Goal: Transaction & Acquisition: Complete application form

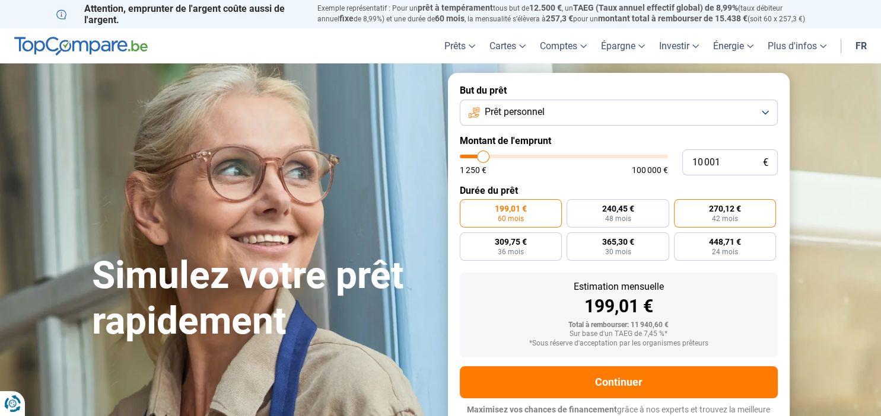
click at [727, 212] on span "270,12 €" at bounding box center [725, 209] width 32 height 8
click at [681, 207] on input "270,12 € 42 mois" at bounding box center [678, 203] width 8 height 8
radio input "true"
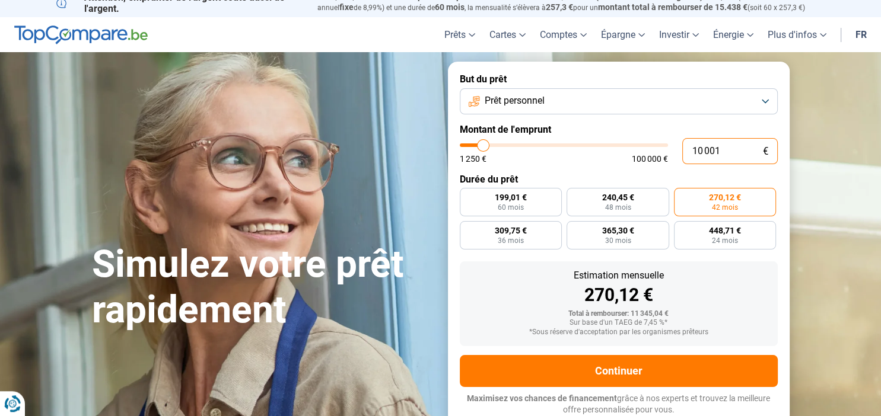
drag, startPoint x: 724, startPoint y: 152, endPoint x: 662, endPoint y: 152, distance: 62.3
click at [682, 152] on input "10 001" at bounding box center [729, 151] width 95 height 26
type input "4"
type input "1250"
type input "40"
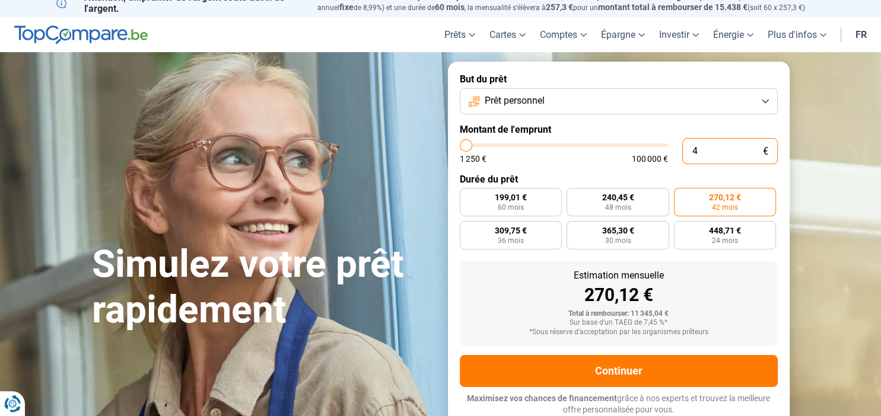
type input "1250"
type input "4"
type input "1250"
type input "0"
type input "1250"
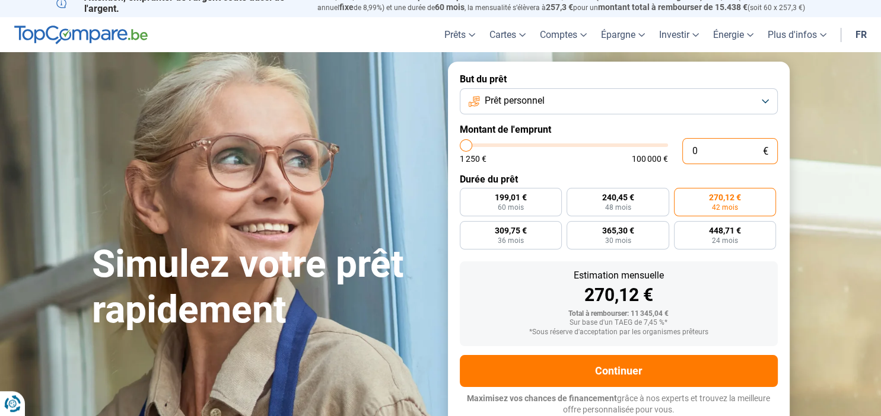
type input "1"
type input "1250"
type input "14"
type input "1250"
type input "140"
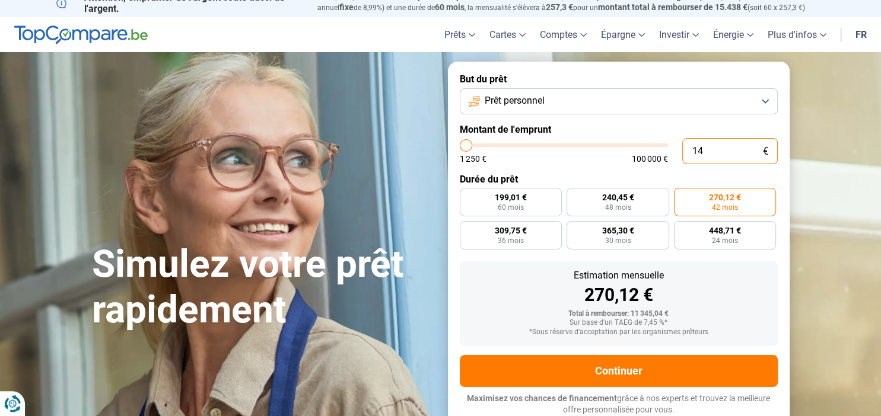
type input "1250"
type input "1 400"
type input "1500"
type input "14 000"
type input "14000"
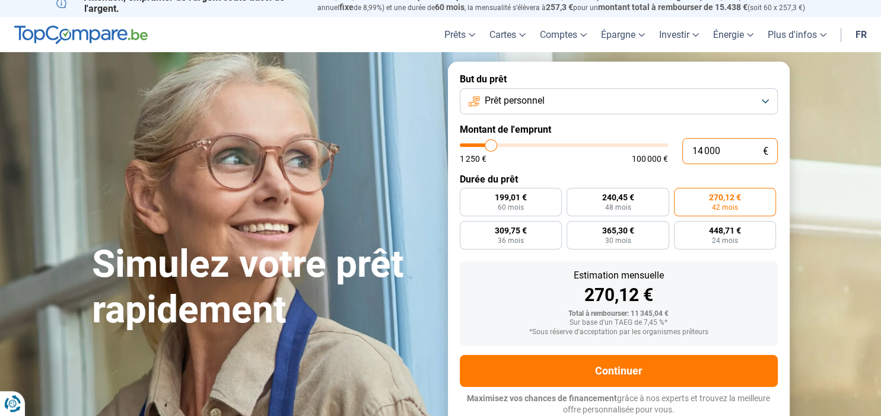
radio input "true"
type input "14 000"
click at [724, 203] on label "378,14 € 42 mois" at bounding box center [725, 202] width 103 height 28
click at [681, 196] on input "378,14 € 42 mois" at bounding box center [678, 192] width 8 height 8
radio input "true"
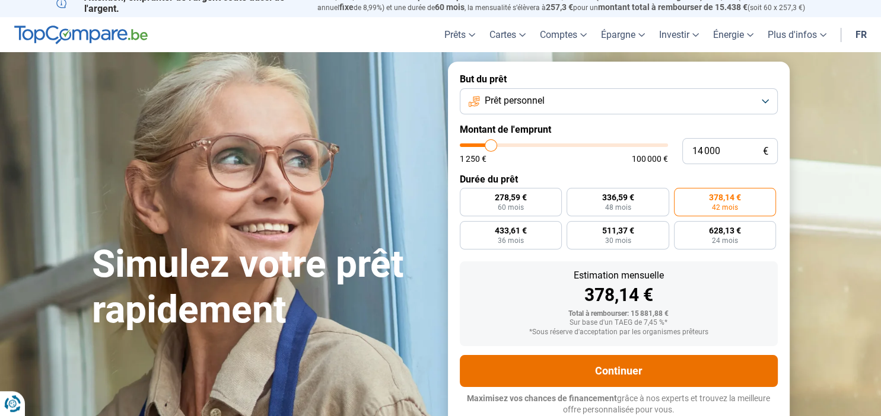
click at [639, 370] on button "Continuer" at bounding box center [619, 371] width 318 height 32
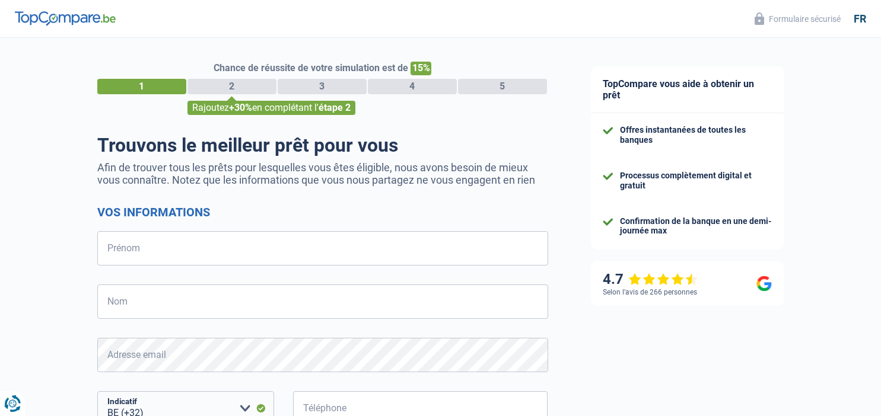
select select "32"
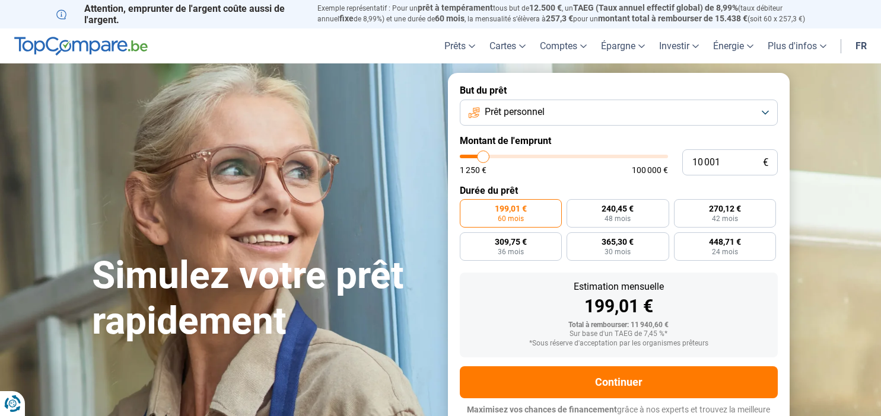
scroll to position [11, 0]
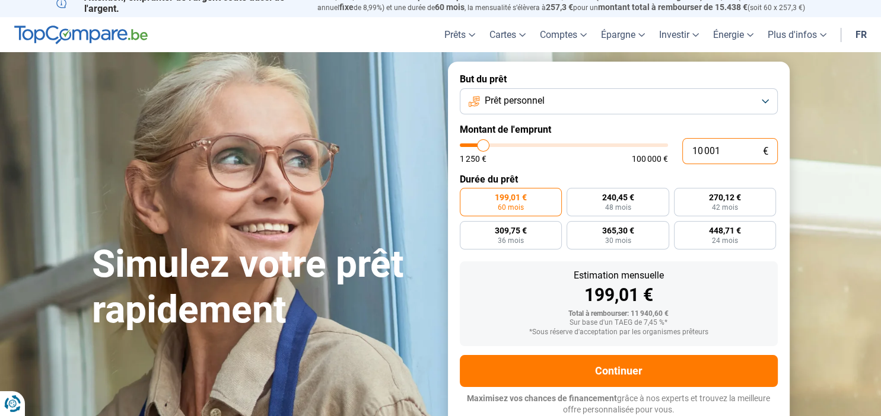
drag, startPoint x: 725, startPoint y: 151, endPoint x: 655, endPoint y: 164, distance: 71.2
click at [682, 164] on input "10 001" at bounding box center [729, 151] width 95 height 26
type input "1"
type input "1250"
type input "14"
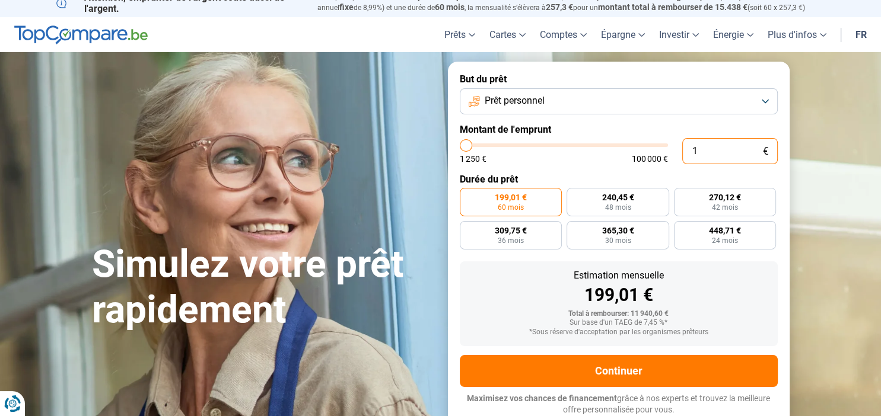
type input "1250"
type input "140"
type input "1250"
type input "1 400"
type input "1500"
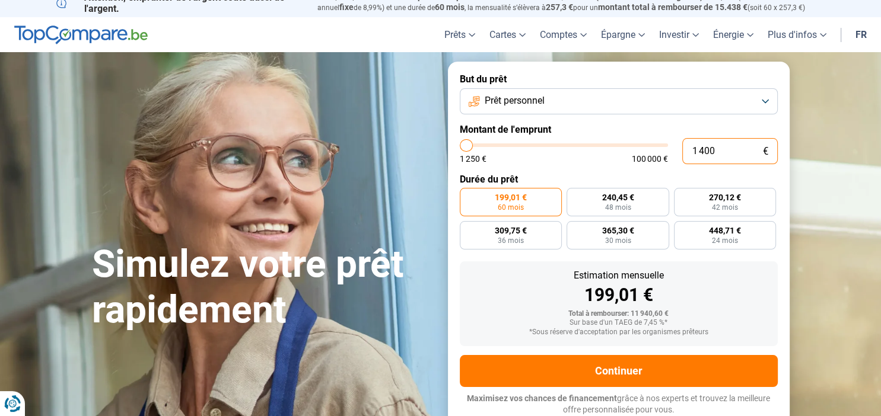
type input "14 000"
type input "14000"
type input "14 000"
click at [726, 201] on span "378,14 €" at bounding box center [725, 197] width 32 height 8
click at [681, 196] on input "378,14 € 42 mois" at bounding box center [678, 192] width 8 height 8
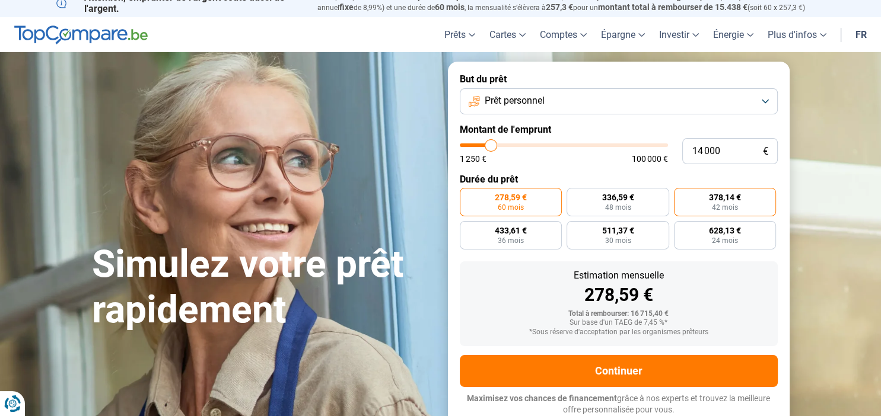
radio input "true"
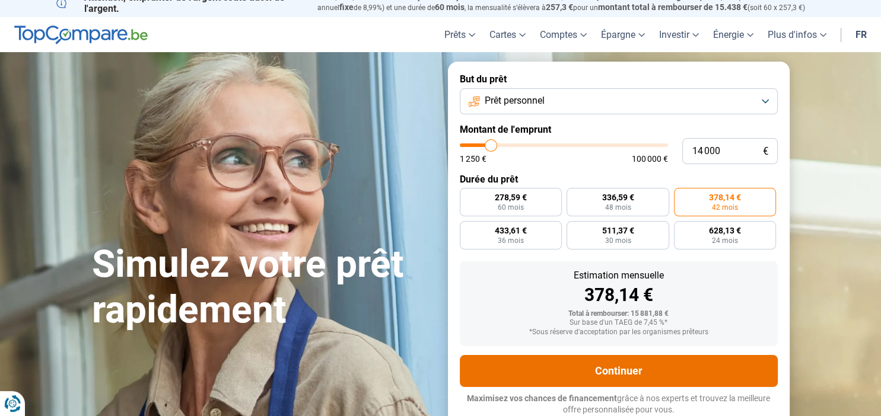
click at [630, 375] on button "Continuer" at bounding box center [619, 371] width 318 height 32
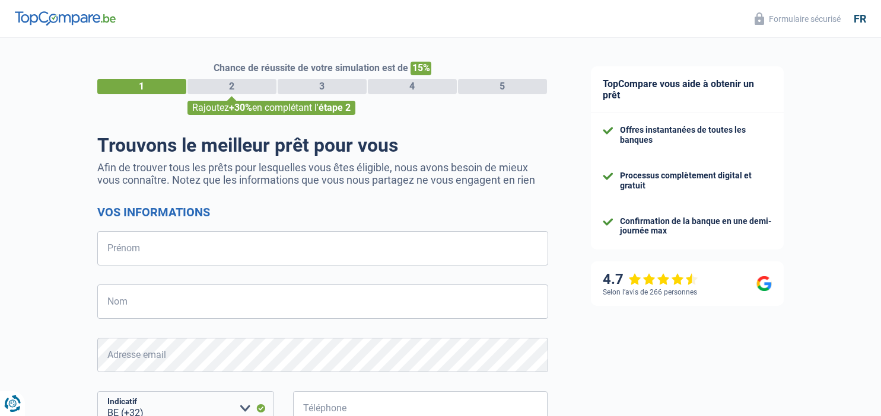
select select "32"
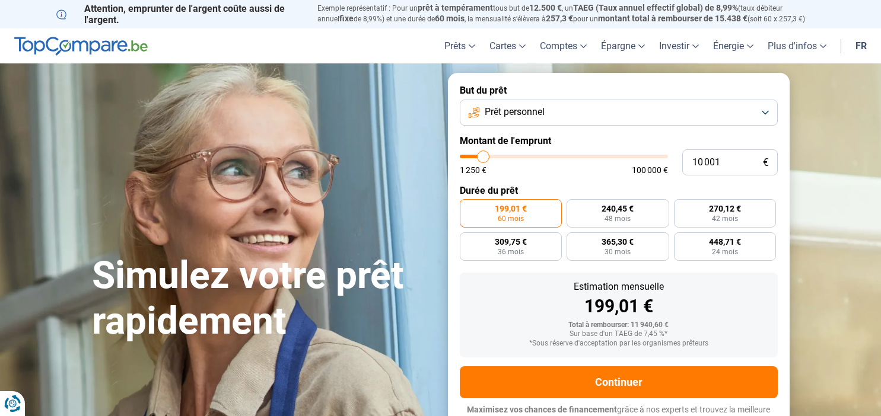
scroll to position [11, 0]
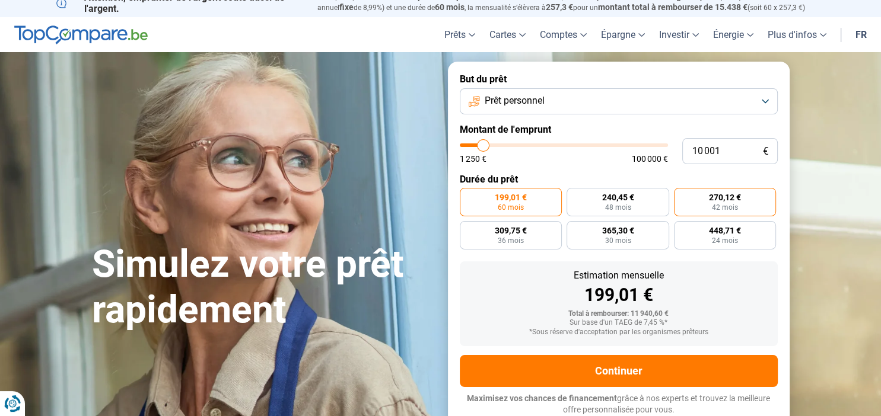
click at [720, 196] on span "270,12 €" at bounding box center [725, 197] width 32 height 8
click at [681, 196] on input "270,12 € 42 mois" at bounding box center [678, 192] width 8 height 8
radio input "true"
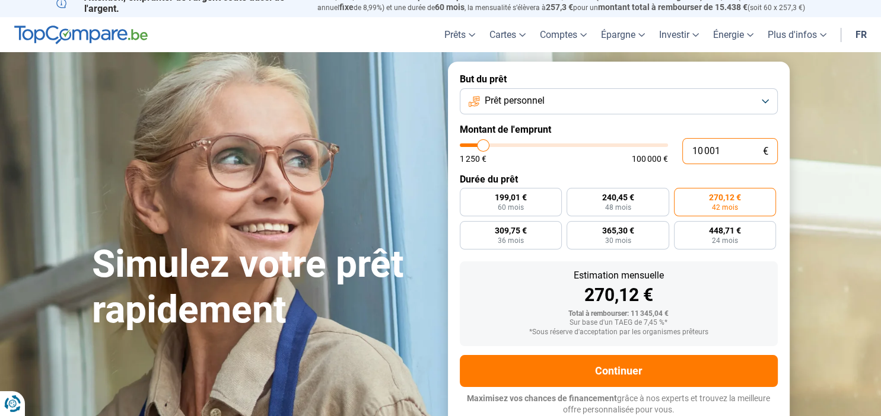
drag, startPoint x: 727, startPoint y: 151, endPoint x: 677, endPoint y: 148, distance: 49.3
click at [682, 148] on input "10 001" at bounding box center [729, 151] width 95 height 26
type input "1"
type input "1250"
type input "14"
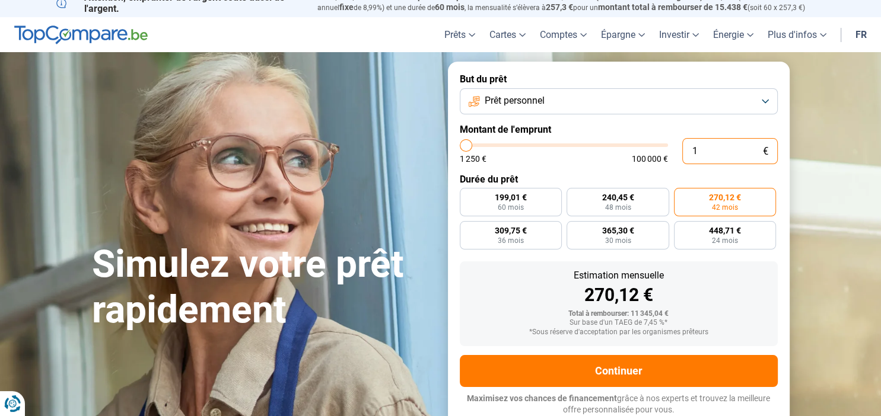
type input "1250"
type input "140"
type input "1250"
type input "1 400"
type input "1500"
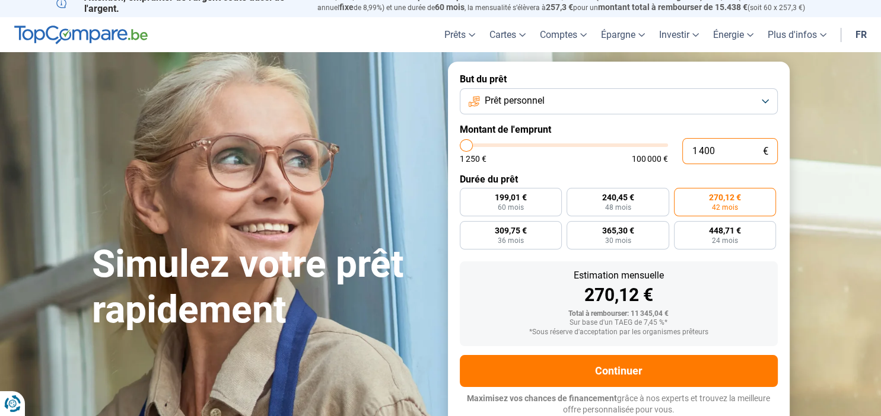
type input "14 000"
type input "14000"
type input "140 000"
type input "100000"
type input "14 000"
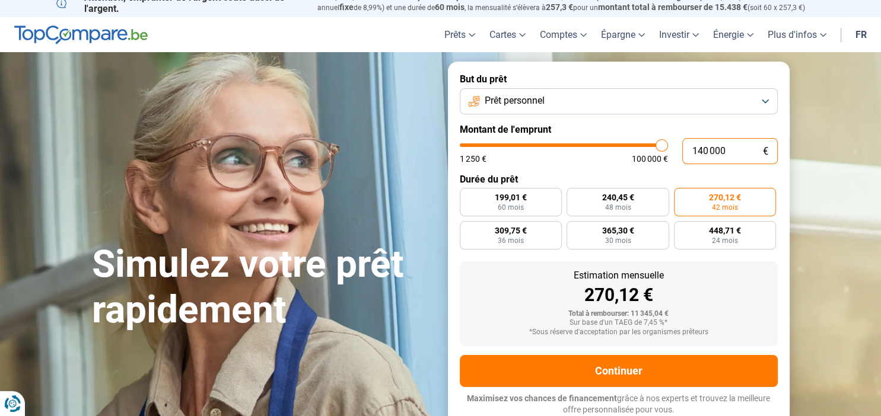
type input "14000"
radio input "true"
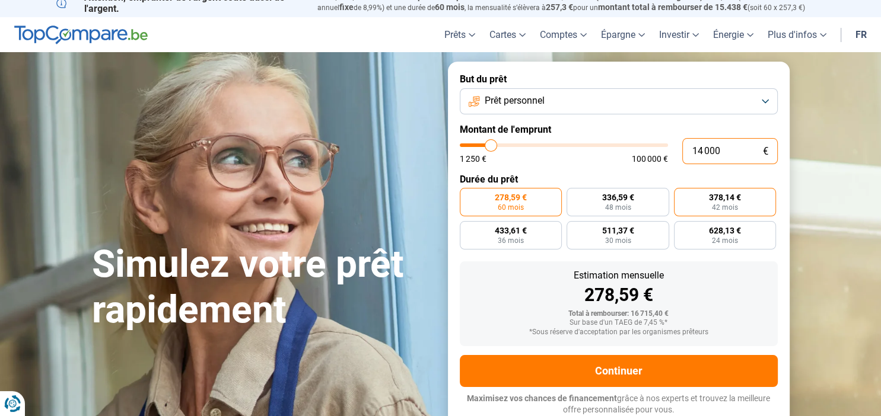
type input "14 000"
click at [725, 206] on span "42 mois" at bounding box center [725, 207] width 26 height 7
click at [681, 196] on input "378,14 € 42 mois" at bounding box center [678, 192] width 8 height 8
radio input "true"
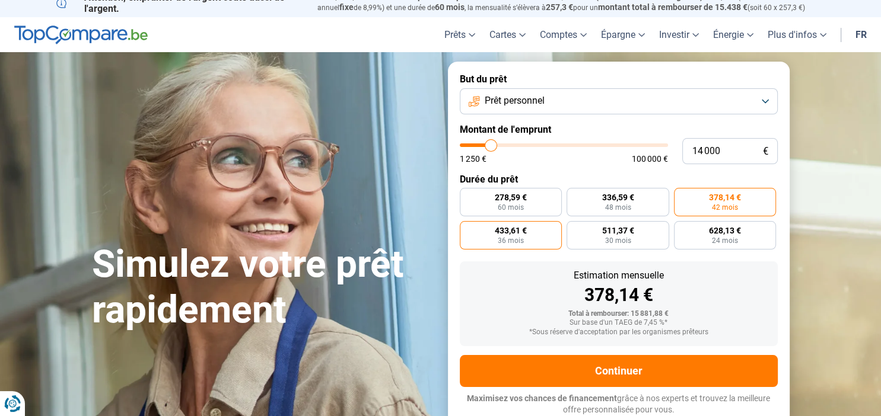
click at [516, 241] on span "36 mois" at bounding box center [511, 240] width 26 height 7
click at [467, 229] on input "433,61 € 36 mois" at bounding box center [464, 225] width 8 height 8
radio input "true"
click at [719, 199] on span "378,14 €" at bounding box center [725, 197] width 32 height 8
click at [681, 196] on input "378,14 € 42 mois" at bounding box center [678, 192] width 8 height 8
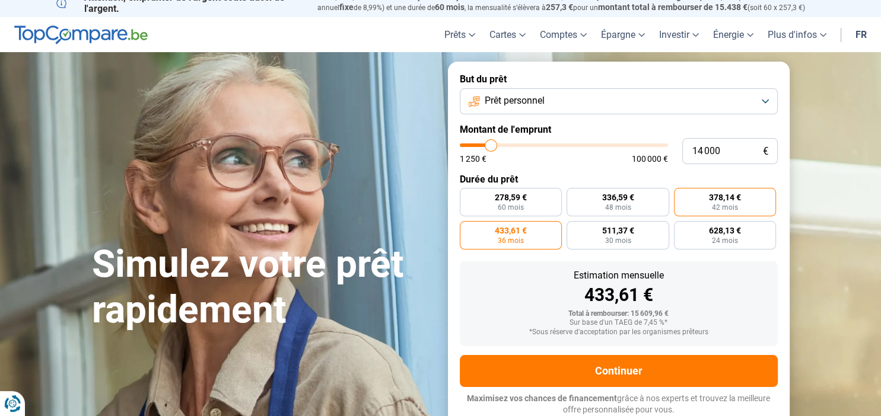
radio input "true"
click at [536, 240] on label "433,61 € 36 mois" at bounding box center [511, 235] width 103 height 28
click at [467, 229] on input "433,61 € 36 mois" at bounding box center [464, 225] width 8 height 8
radio input "true"
click at [727, 205] on span "42 mois" at bounding box center [725, 207] width 26 height 7
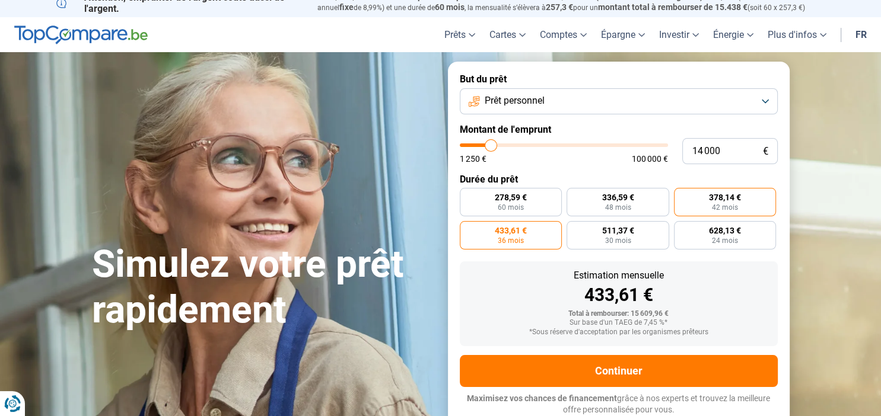
click at [681, 196] on input "378,14 € 42 mois" at bounding box center [678, 192] width 8 height 8
radio input "true"
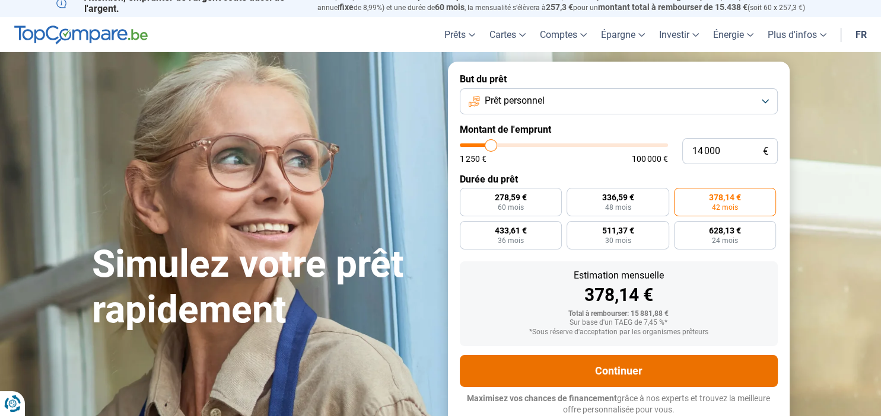
click at [660, 369] on button "Continuer" at bounding box center [619, 371] width 318 height 32
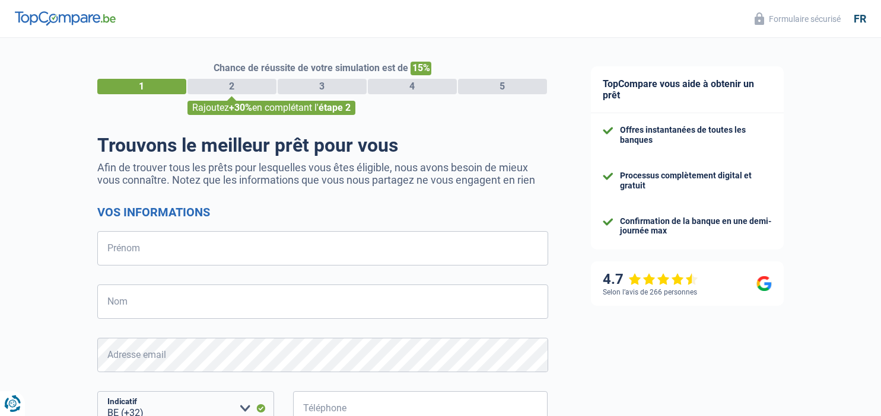
select select "32"
click at [346, 246] on input "Prénom" at bounding box center [322, 248] width 451 height 34
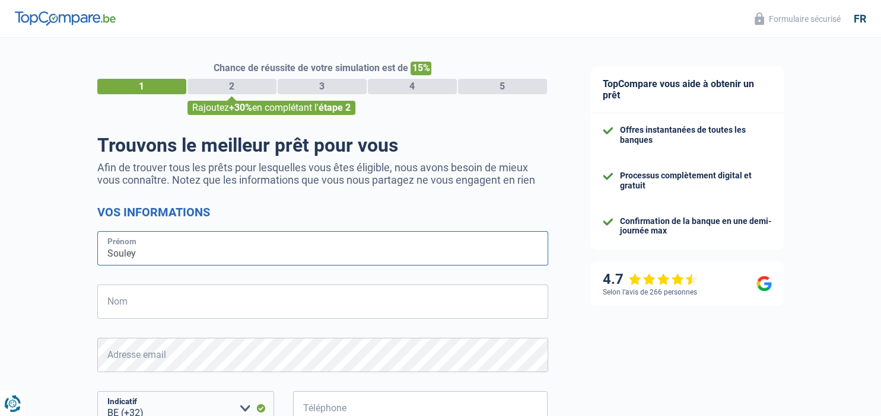
type input "Souley"
type input "Djadjandi"
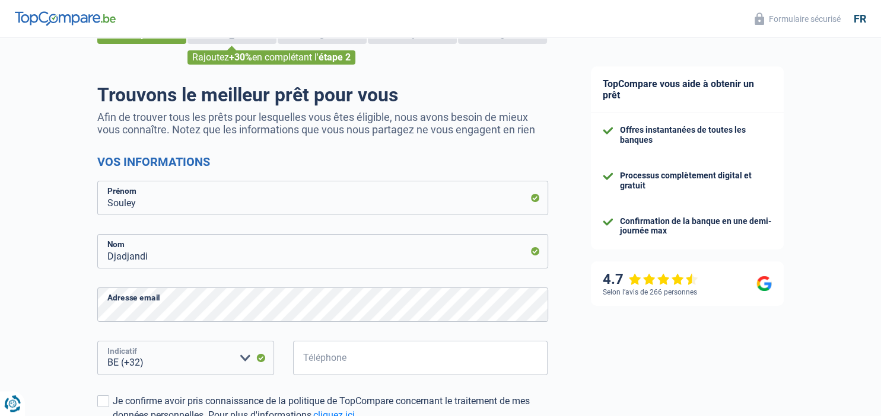
scroll to position [58, 0]
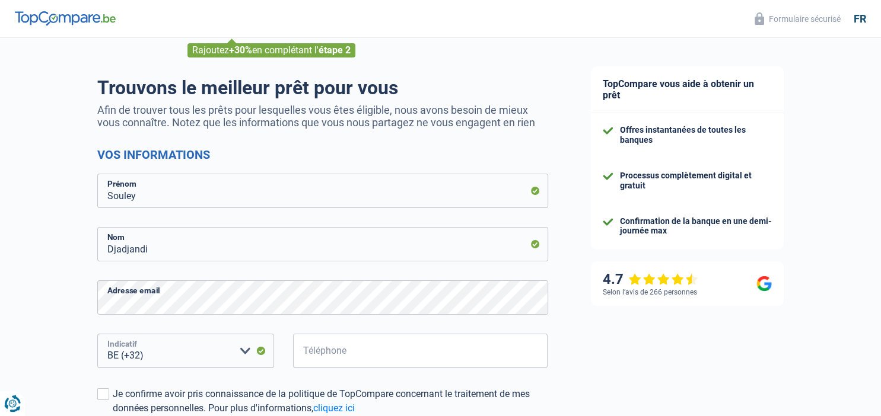
click at [97, 334] on select "BE (+32) LU (+352) Veuillez sélectionner une option" at bounding box center [185, 351] width 177 height 34
click at [186, 357] on select "BE (+32) LU (+352) Veuillez sélectionner une option" at bounding box center [185, 351] width 177 height 34
click at [313, 359] on input "Téléphone" at bounding box center [420, 351] width 255 height 34
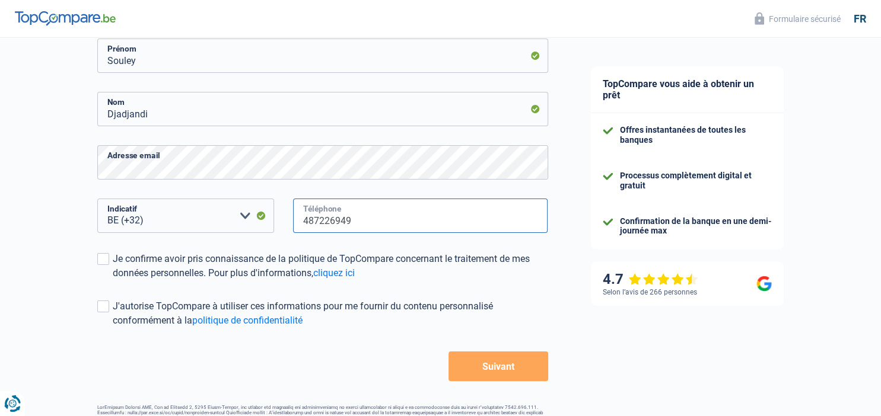
scroll to position [188, 0]
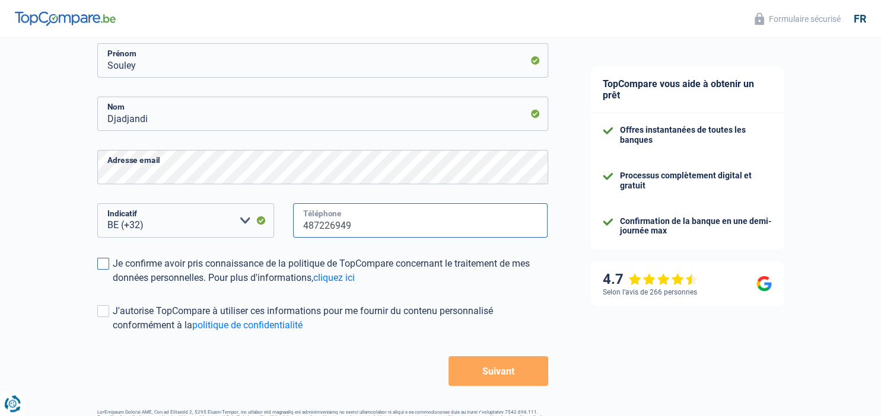
type input "487226949"
click at [104, 260] on span at bounding box center [103, 264] width 12 height 12
click at [113, 285] on input "Je confirme avoir pris connaissance de la politique de TopCompare concernant le…" at bounding box center [113, 285] width 0 height 0
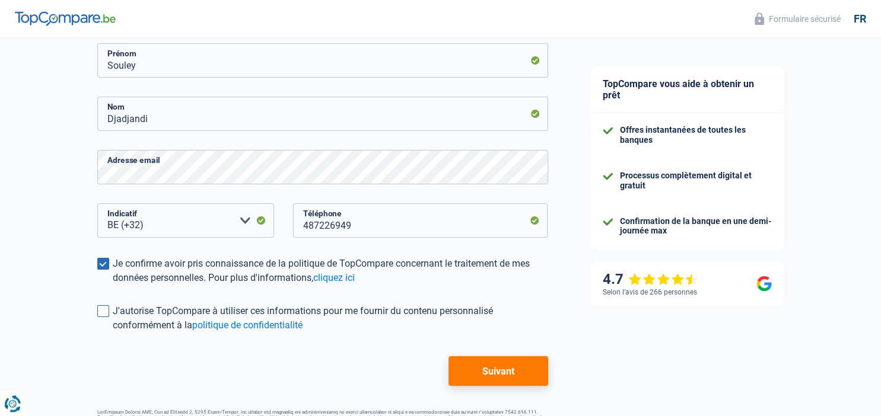
click at [103, 312] on span at bounding box center [103, 311] width 12 height 12
click at [113, 333] on input "J'autorise TopCompare à utiliser ces informations pour me fournir du contenu pe…" at bounding box center [113, 333] width 0 height 0
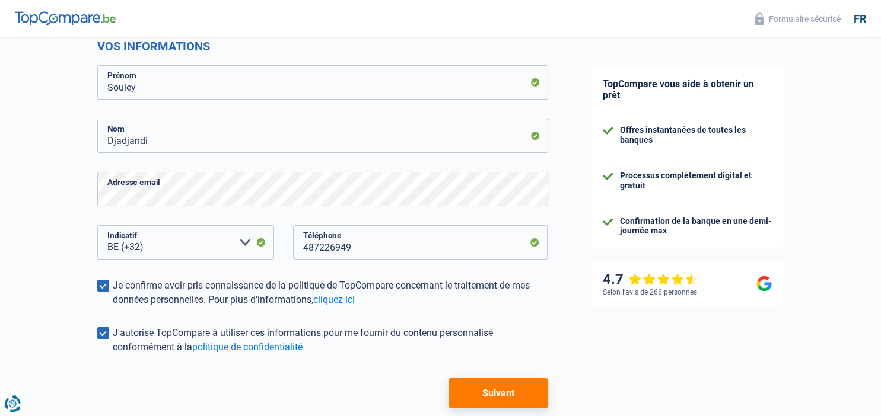
scroll to position [167, 0]
click at [514, 400] on button "Suivant" at bounding box center [497, 393] width 99 height 30
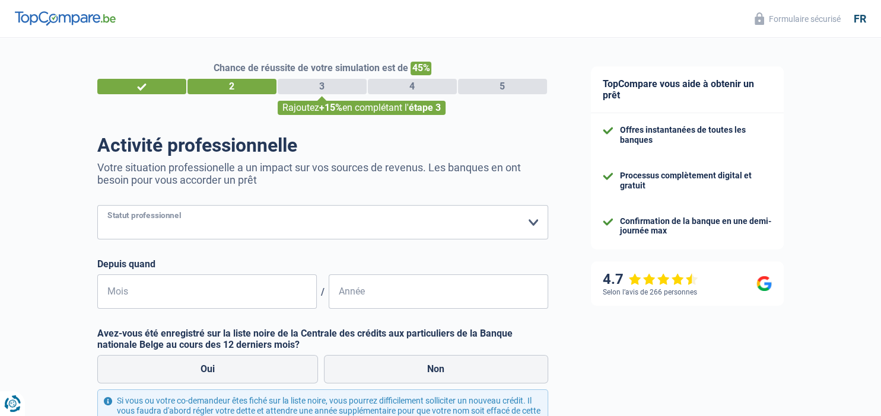
click at [97, 205] on select "Ouvrier Employé privé Employé public Invalide Indépendant Pensionné Chômeur Mut…" at bounding box center [322, 222] width 451 height 34
select select "publicEmployee"
click option "Employé public" at bounding box center [0, 0] width 0 height 0
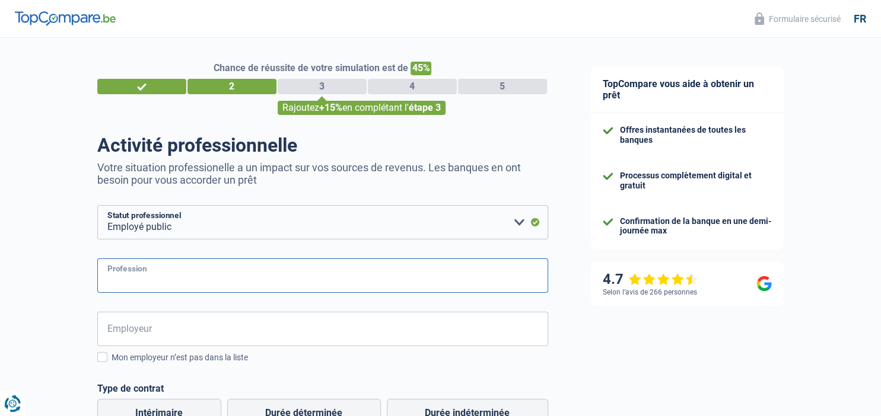
click at [139, 282] on input "Profession" at bounding box center [322, 276] width 451 height 34
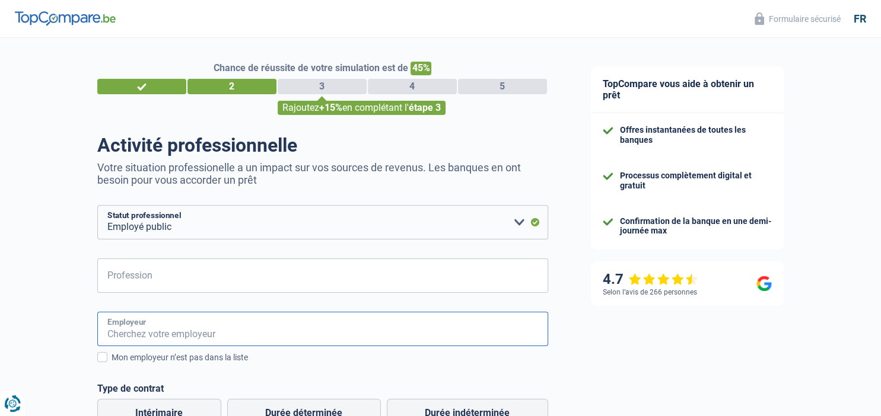
click at [177, 333] on input "Employeur" at bounding box center [322, 329] width 451 height 34
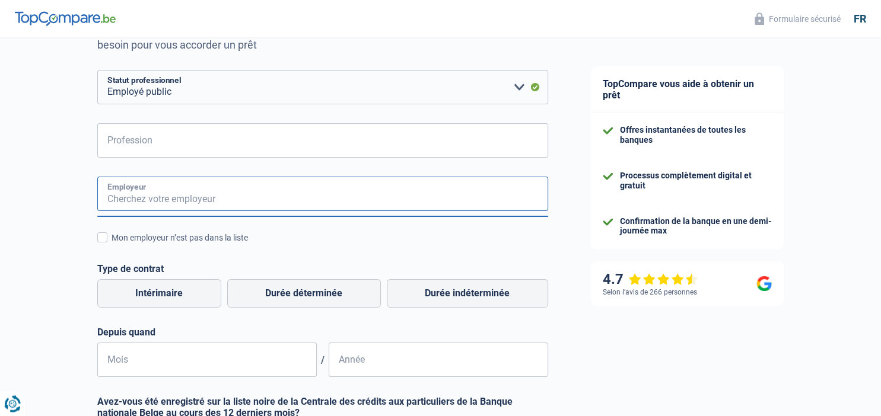
scroll to position [145, 0]
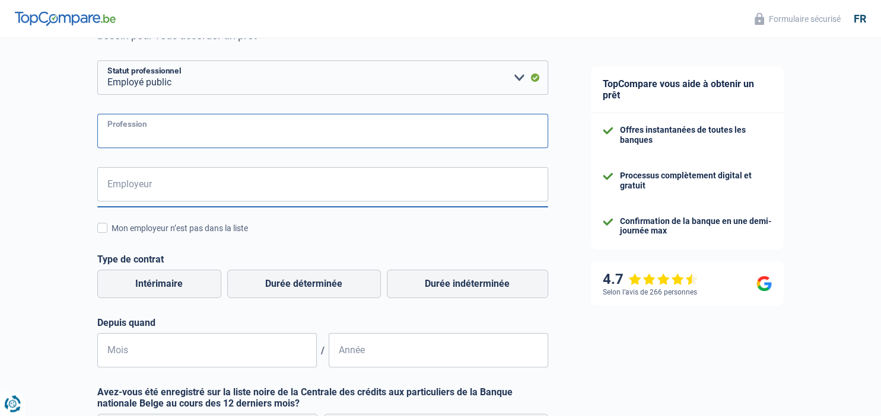
click at [197, 137] on input "Profession" at bounding box center [322, 131] width 451 height 34
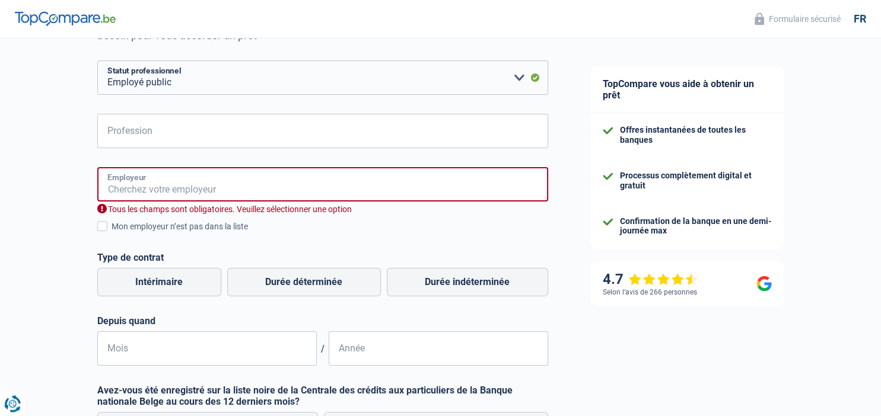
scroll to position [144, 0]
click at [191, 200] on input "Employeur" at bounding box center [322, 185] width 451 height 34
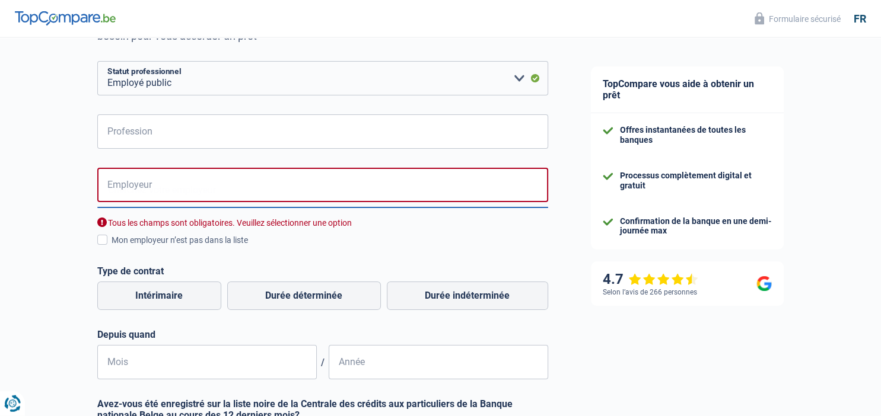
scroll to position [145, 0]
click at [165, 114] on form "Ouvrier Employé privé Employé public Invalide Indépendant Pensionné Chômeur Mut…" at bounding box center [322, 307] width 451 height 495
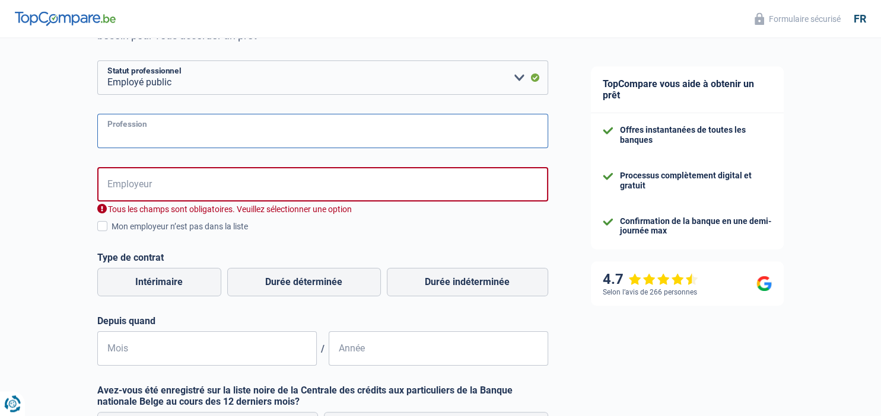
scroll to position [144, 0]
click at [170, 133] on input "Profession" at bounding box center [322, 131] width 451 height 34
click at [160, 179] on input "Employeur" at bounding box center [322, 185] width 451 height 34
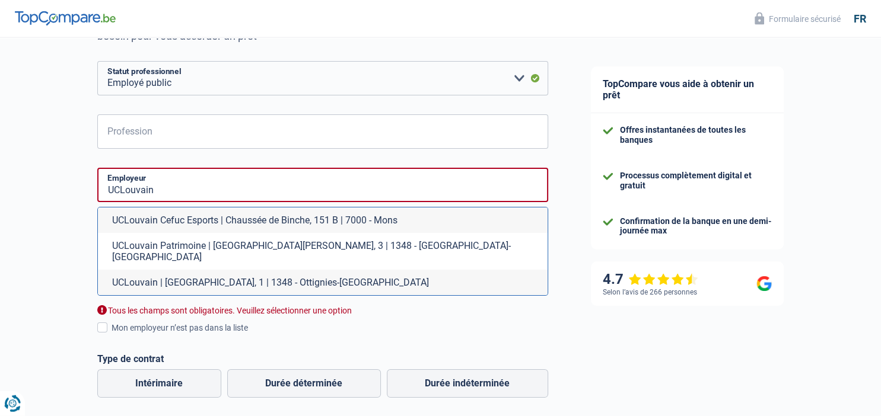
scroll to position [145, 0]
click at [263, 269] on li "UCLouvain | Place de l'Université, 1 | 1348 - Ottignies-Louvain-la-Neuve" at bounding box center [323, 282] width 450 height 26
type input "UCLouvain | Place de l'Université, 1 | 1348 - Ottignies-Louvain-la-Neuve"
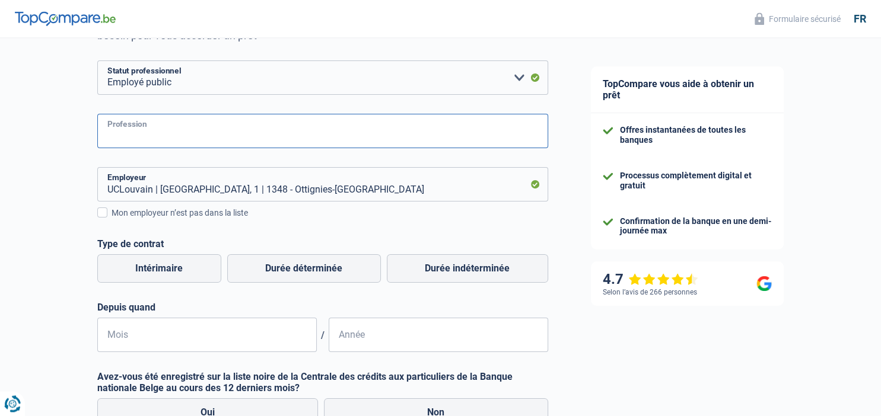
scroll to position [144, 0]
click at [189, 135] on input "Profession" at bounding box center [322, 131] width 451 height 34
click at [296, 290] on div "UCLouvain | Place de l'Université, 1 | 1348 - Ottignies-Louvain-la-Neuve Employ…" at bounding box center [322, 260] width 451 height 185
click at [449, 270] on label "Durée indéterminée" at bounding box center [467, 269] width 161 height 28
click at [449, 270] on input "Durée indéterminée" at bounding box center [467, 269] width 161 height 28
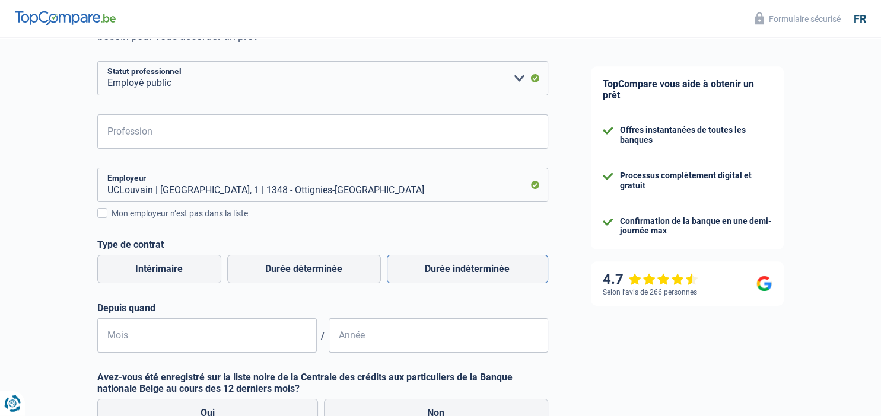
radio input "true"
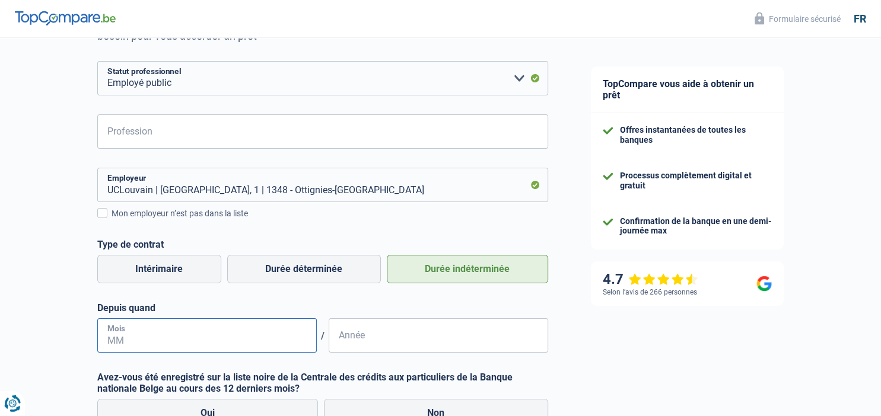
click at [184, 338] on input "Mois" at bounding box center [206, 335] width 219 height 34
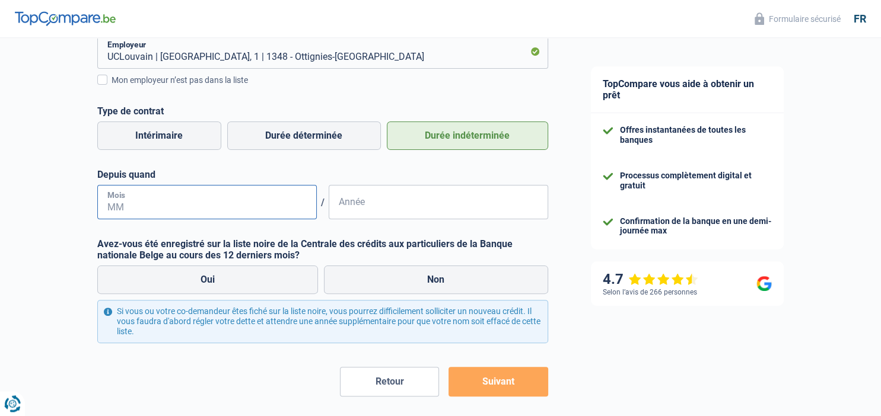
scroll to position [278, 0]
click at [430, 279] on label "Non" at bounding box center [436, 280] width 224 height 28
click at [430, 279] on input "Non" at bounding box center [436, 280] width 224 height 28
radio input "true"
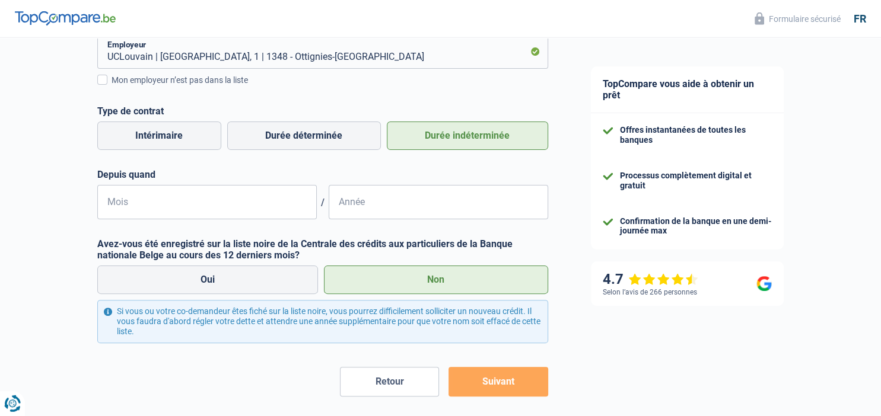
click at [518, 388] on button "Suivant" at bounding box center [497, 382] width 99 height 30
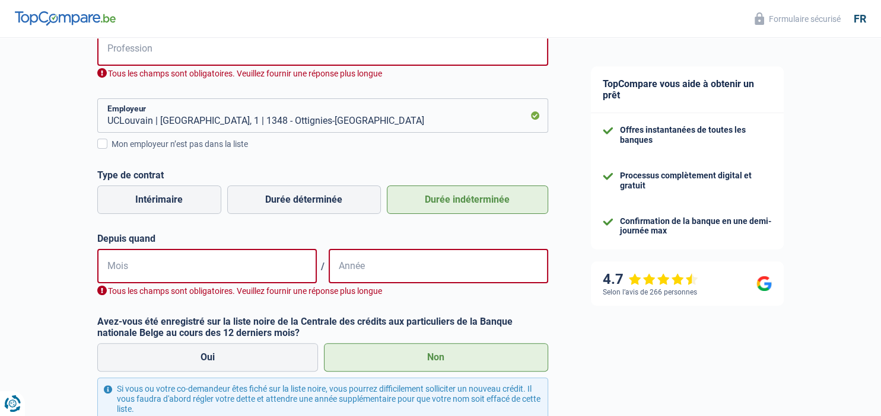
scroll to position [224, 0]
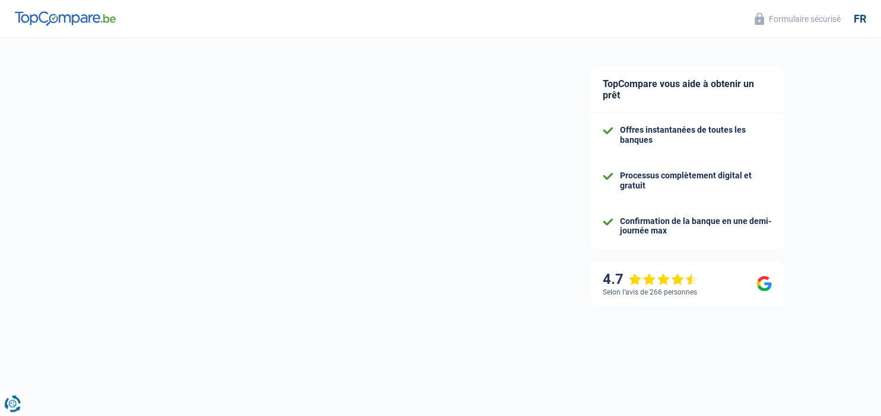
select select "32"
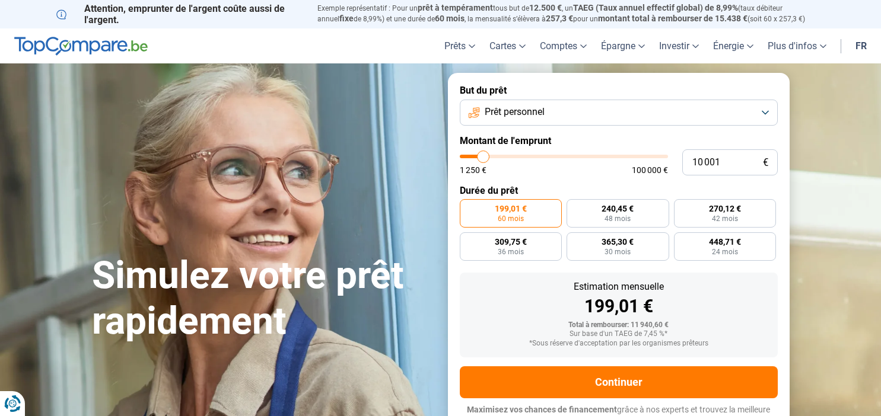
scroll to position [11, 0]
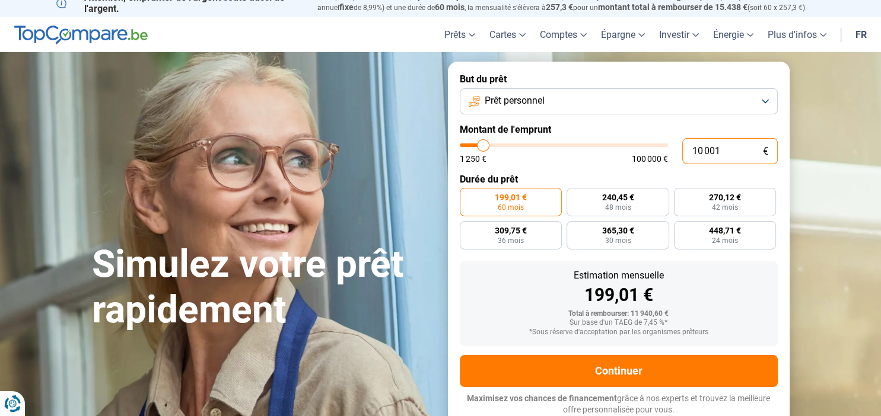
drag, startPoint x: 728, startPoint y: 150, endPoint x: 668, endPoint y: 147, distance: 60.0
click at [682, 147] on input "10 001" at bounding box center [729, 151] width 95 height 26
type input "1"
type input "1250"
type input "14"
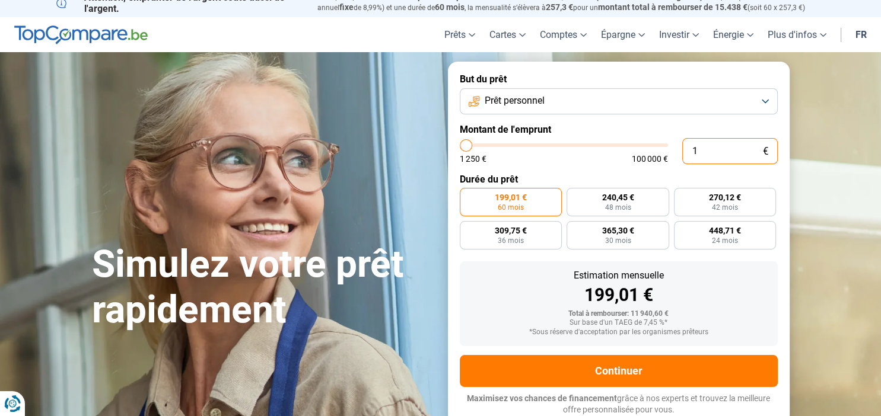
type input "1250"
type input "140"
type input "1250"
type input "1 400"
type input "1500"
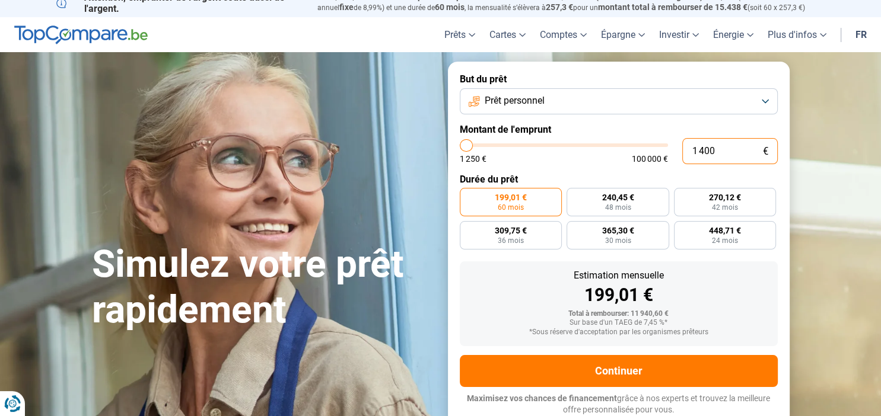
type input "14 000"
type input "14000"
type input "14 000"
click at [729, 202] on span "378,14 €" at bounding box center [725, 197] width 32 height 8
click at [681, 196] on input "378,14 € 42 mois" at bounding box center [678, 192] width 8 height 8
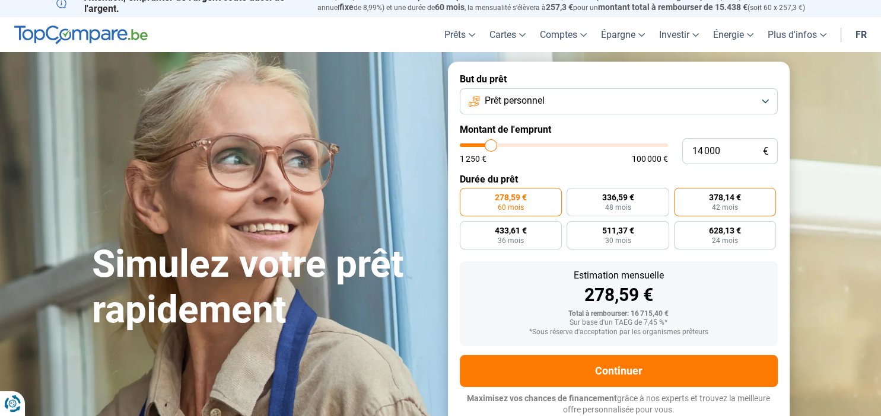
radio input "true"
click at [514, 232] on span "433,61 €" at bounding box center [511, 231] width 32 height 8
click at [467, 229] on input "433,61 € 36 mois" at bounding box center [464, 225] width 8 height 8
radio input "true"
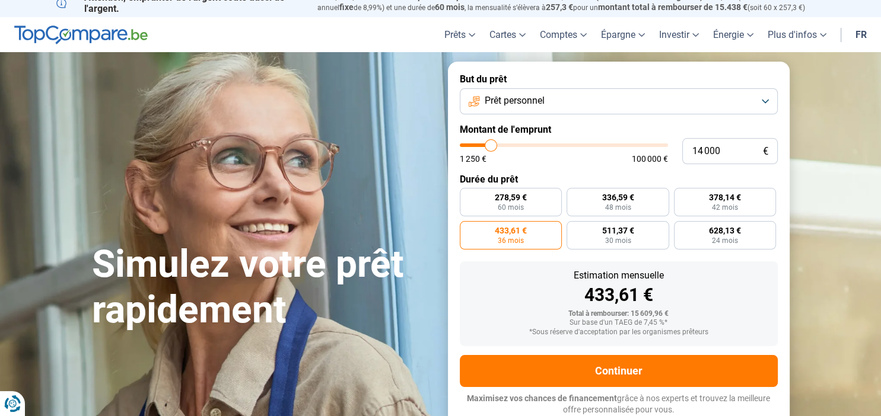
click at [594, 295] on div "433,61 €" at bounding box center [618, 295] width 299 height 18
click at [729, 196] on span "378,14 €" at bounding box center [725, 197] width 32 height 8
click at [681, 196] on input "378,14 € 42 mois" at bounding box center [678, 192] width 8 height 8
radio input "true"
